Goal: Browse casually

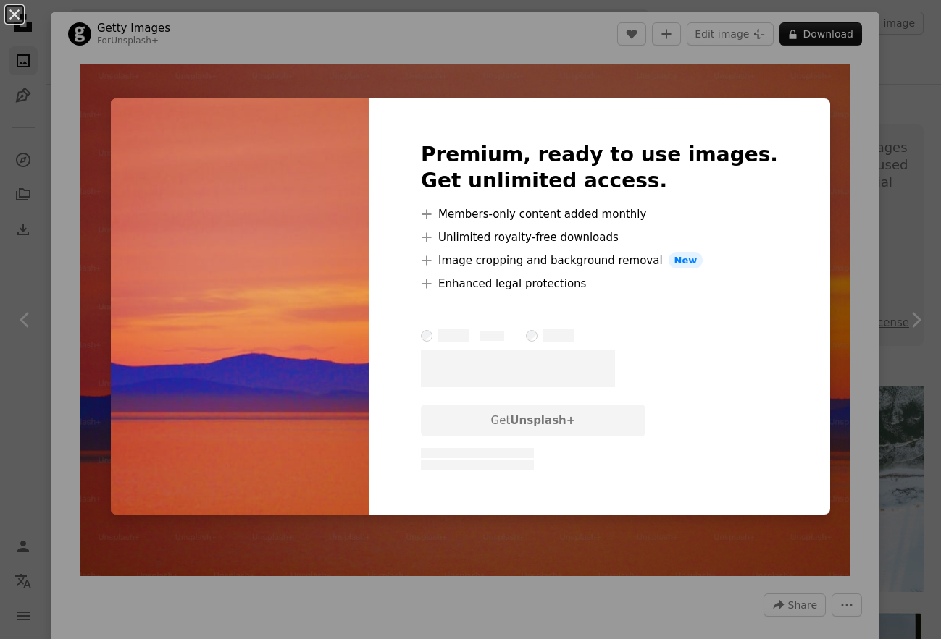
scroll to position [4768, 0]
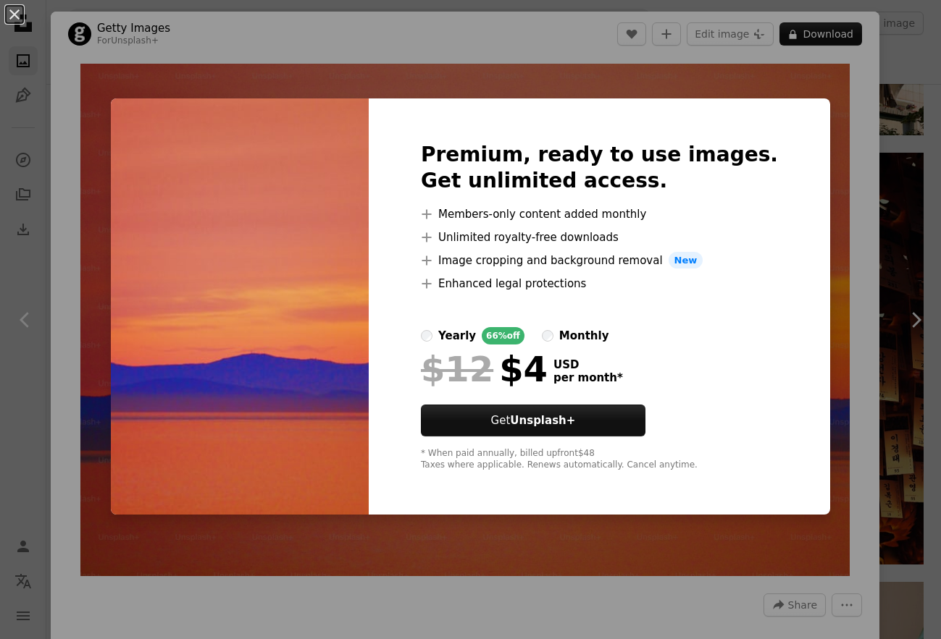
click at [850, 319] on div "An X shape Premium, ready to use images. Get unlimited access. A plus sign Memb…" at bounding box center [470, 319] width 941 height 639
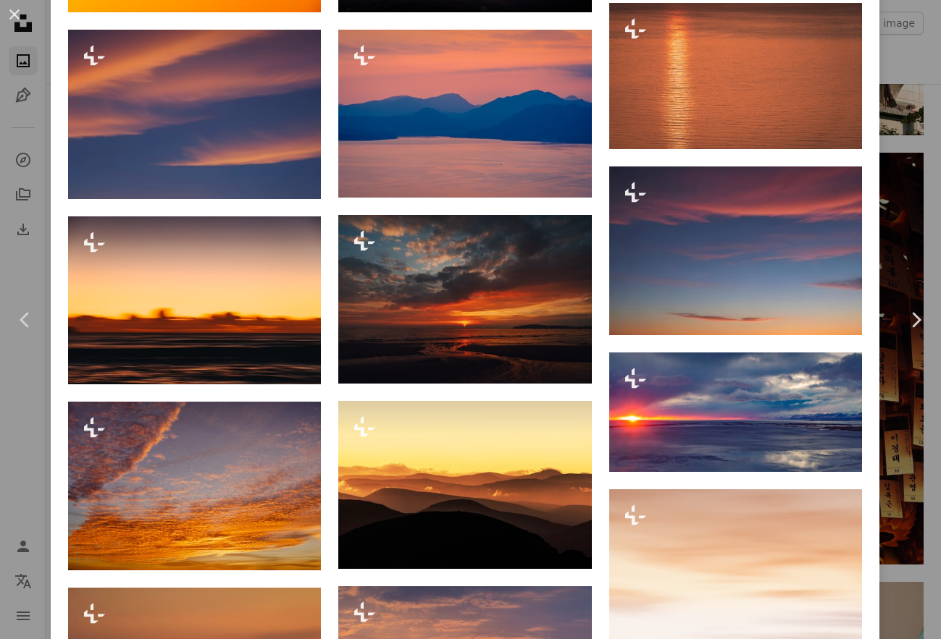
scroll to position [1013, 0]
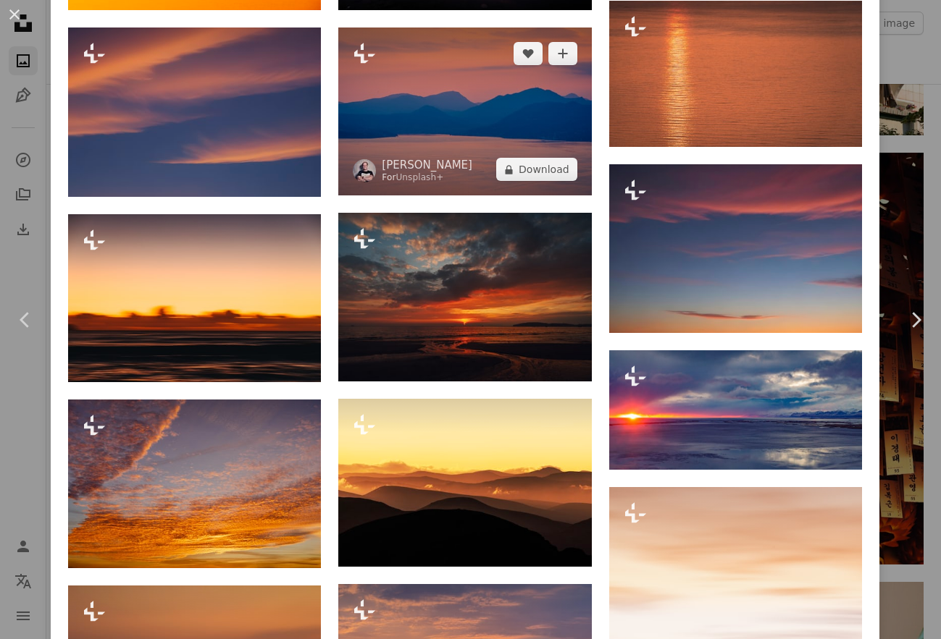
click at [477, 143] on img at bounding box center [464, 112] width 253 height 169
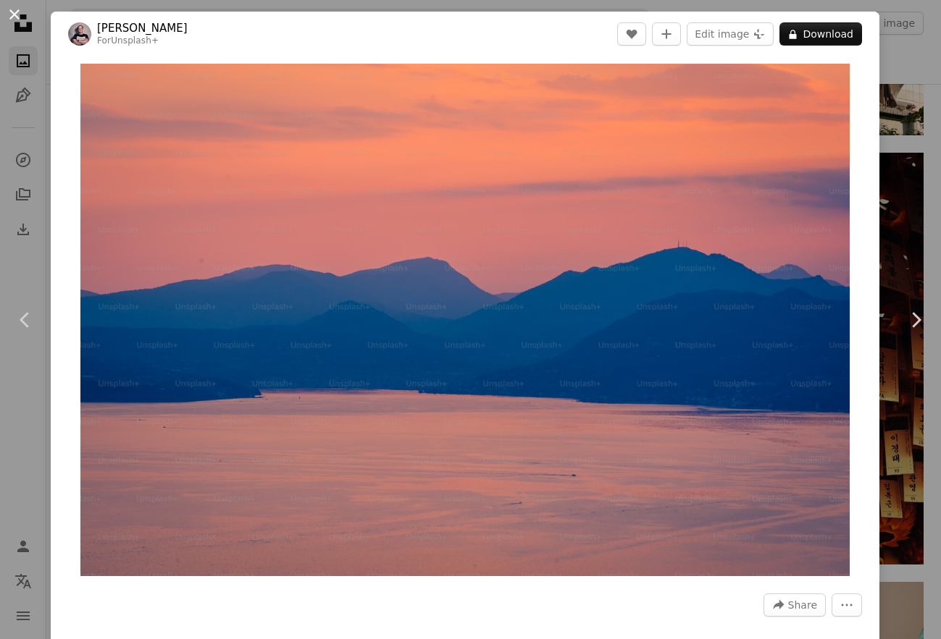
click at [11, 11] on button "An X shape" at bounding box center [14, 14] width 17 height 17
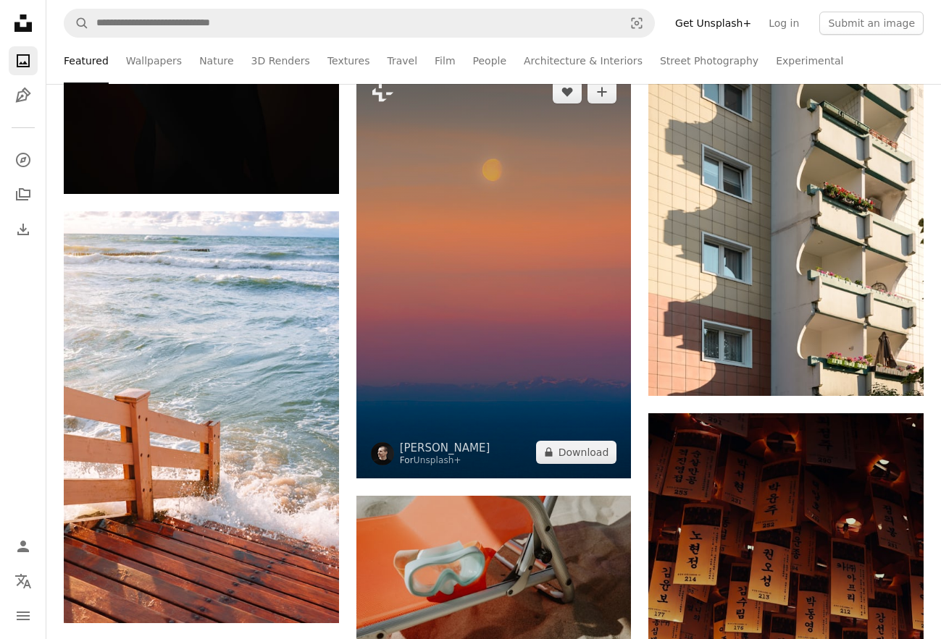
scroll to position [4519, 0]
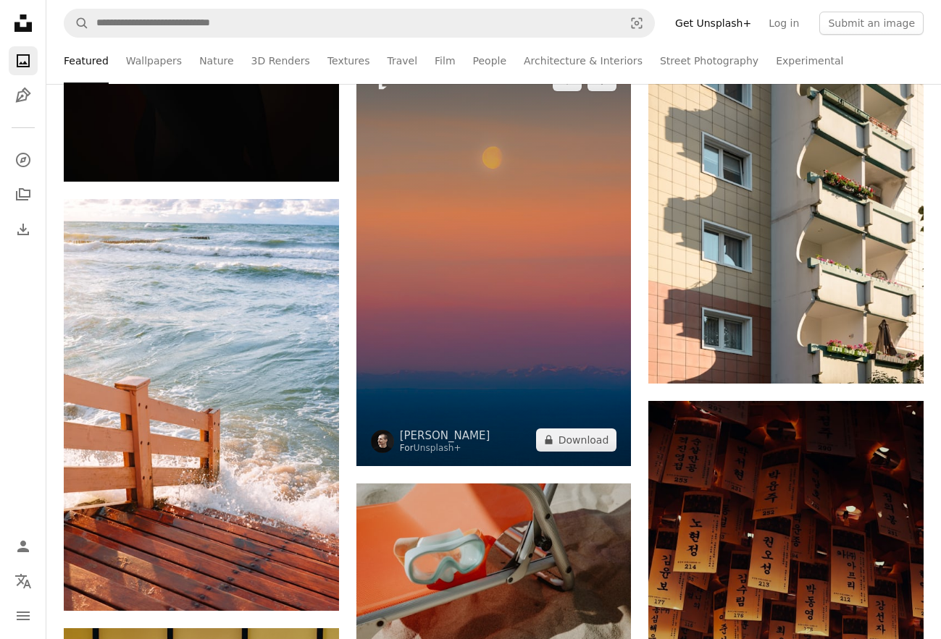
click at [531, 270] on img at bounding box center [493, 260] width 275 height 413
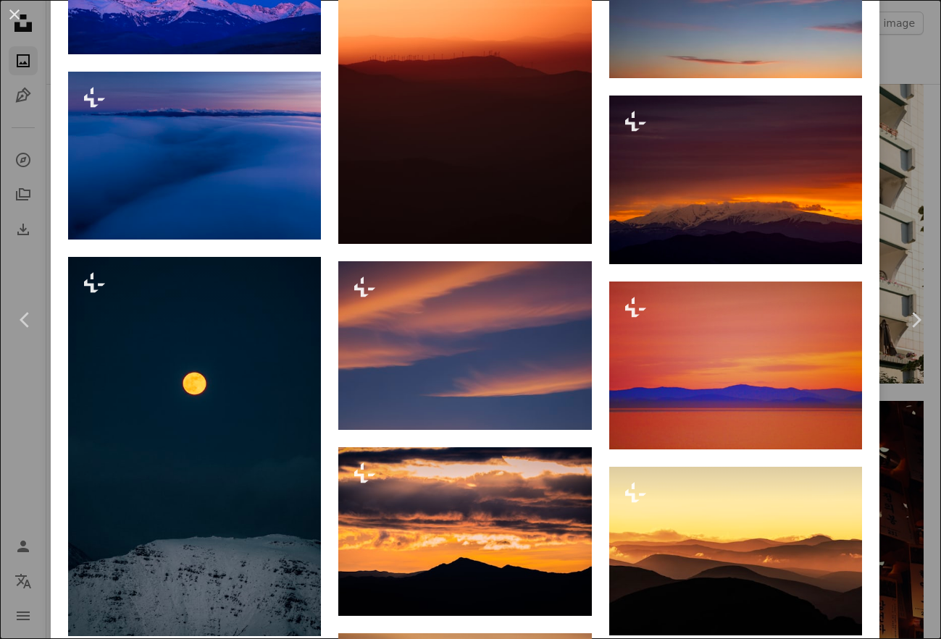
scroll to position [2058, 0]
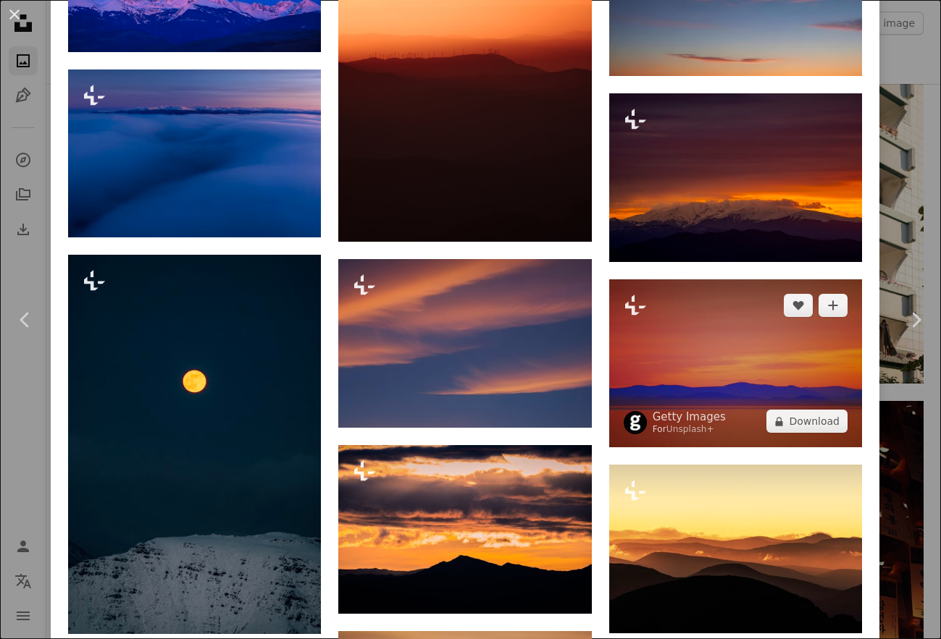
click at [736, 387] on img at bounding box center [735, 364] width 253 height 169
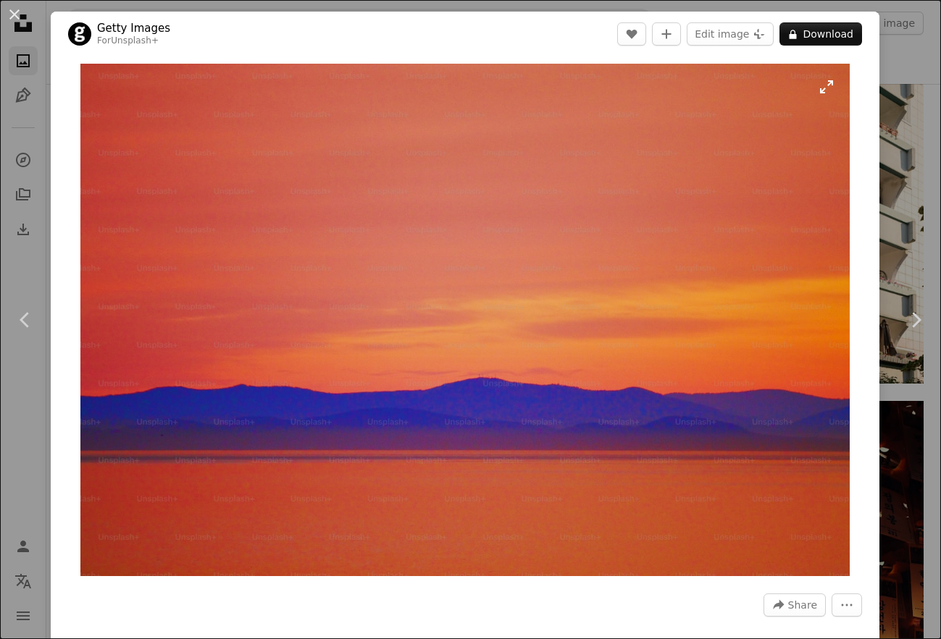
scroll to position [1, 0]
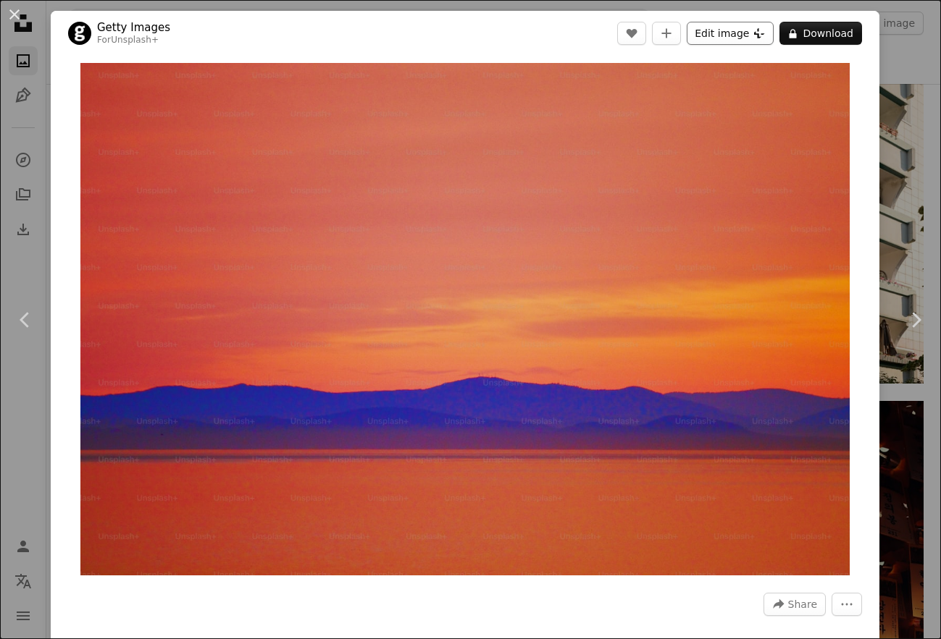
click at [760, 34] on button "Edit image Plus sign for Unsplash+" at bounding box center [729, 33] width 87 height 23
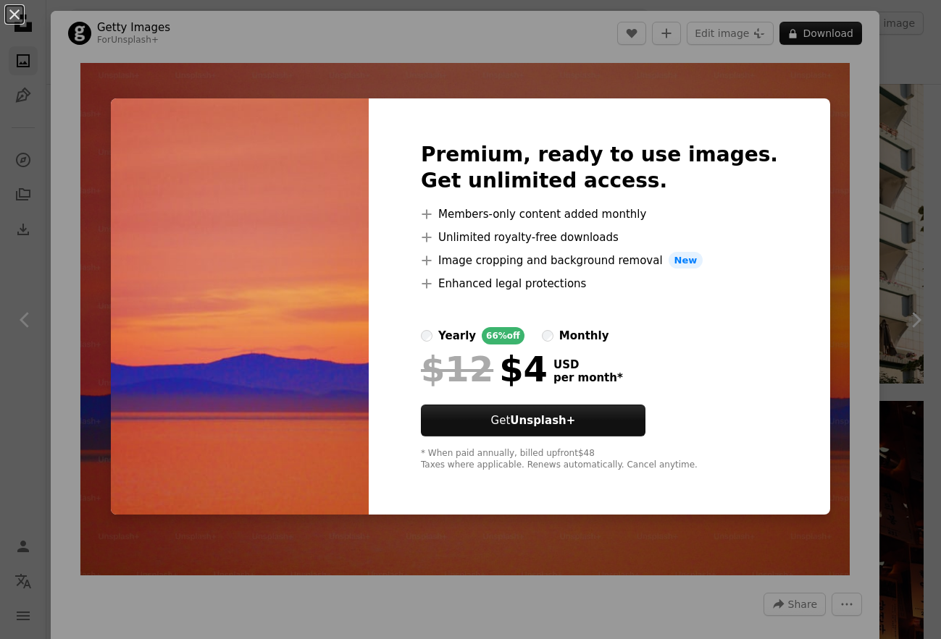
click at [762, 92] on div "An X shape Premium, ready to use images. Get unlimited access. A plus sign Memb…" at bounding box center [470, 319] width 941 height 639
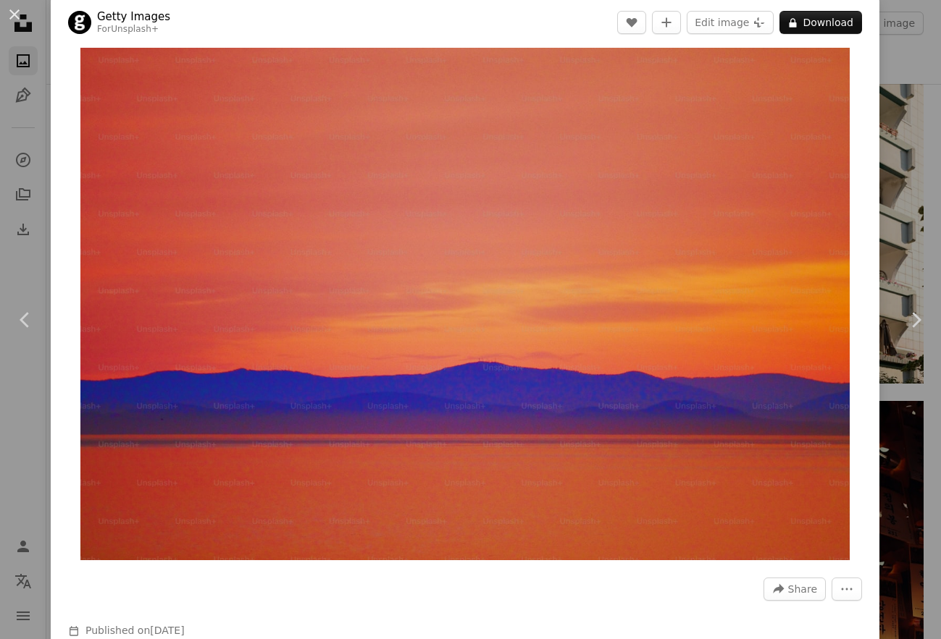
scroll to position [17, 0]
